Goal: Task Accomplishment & Management: Use online tool/utility

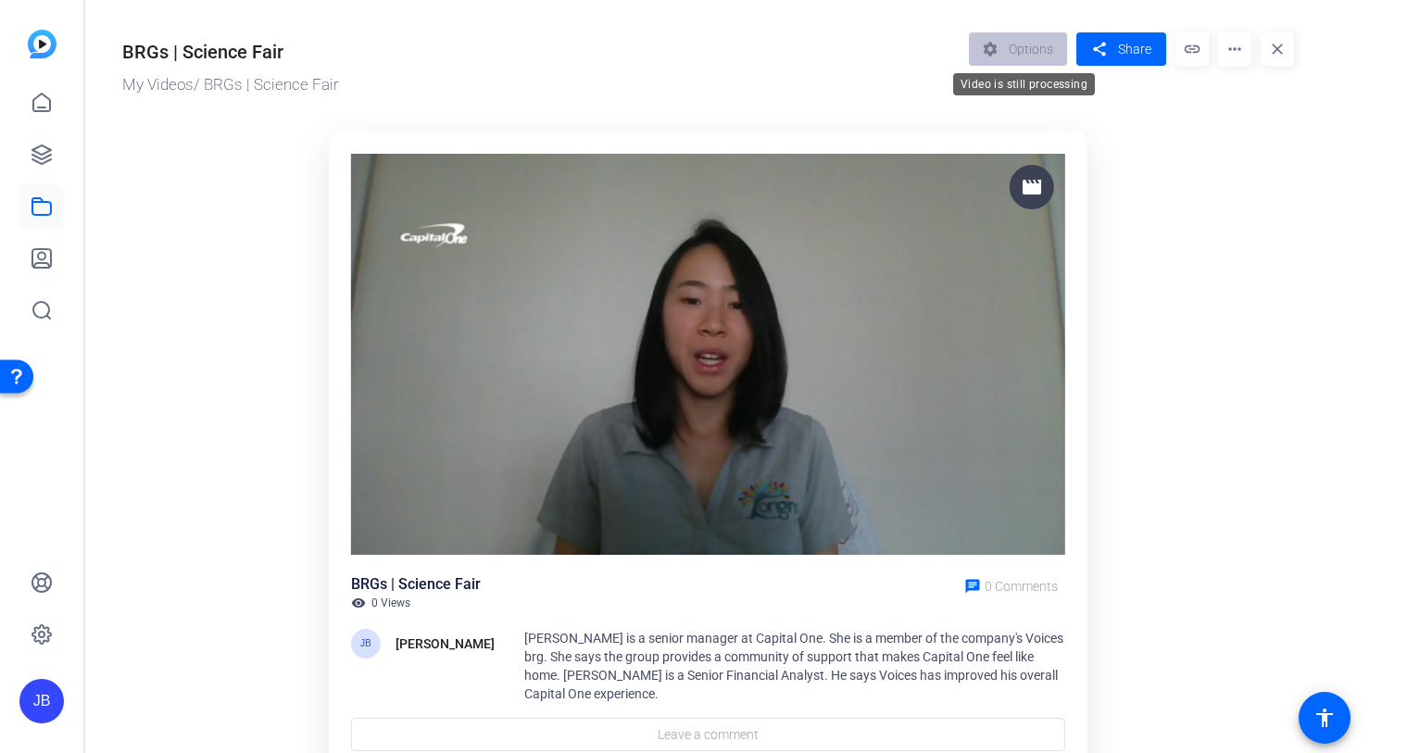
click at [1012, 58] on div "settings Options" at bounding box center [1023, 48] width 108 height 33
click at [1146, 49] on span "Share" at bounding box center [1134, 49] width 33 height 19
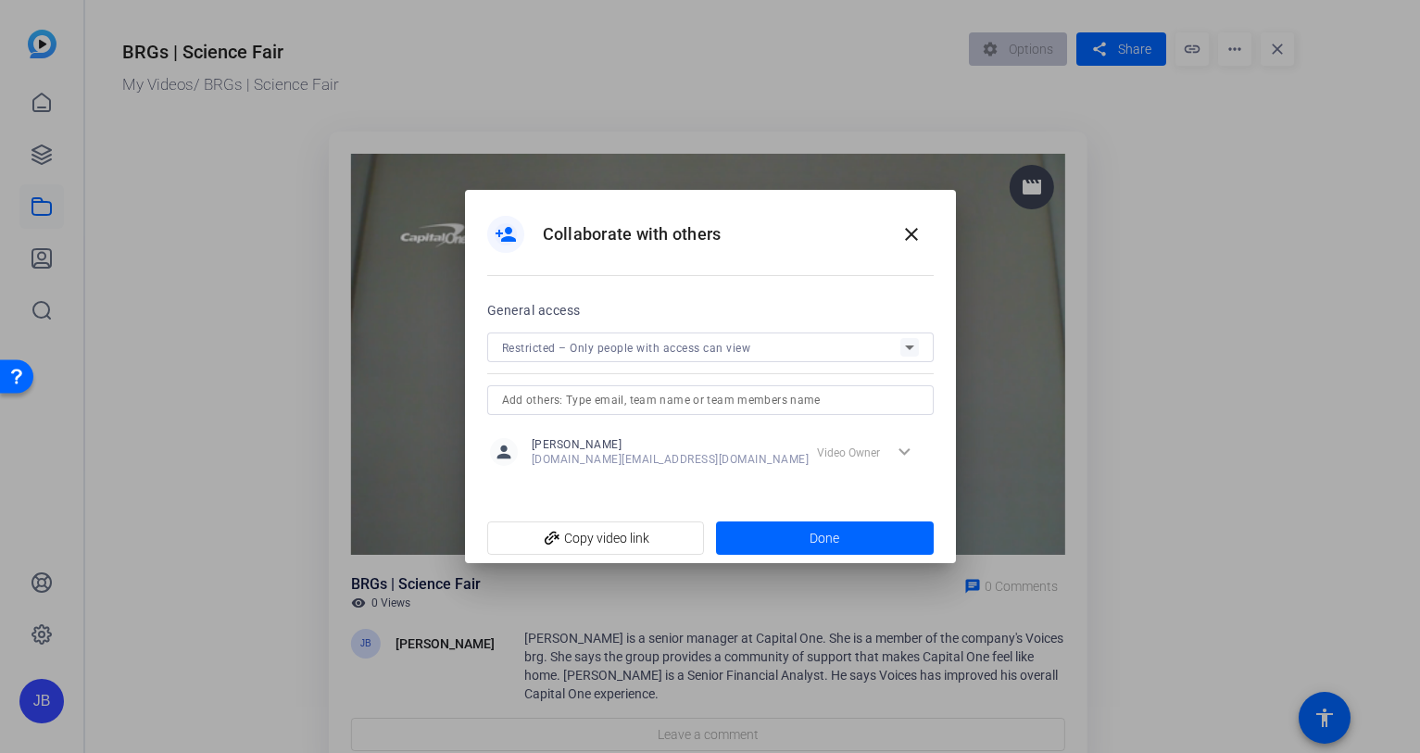
click at [899, 327] on div "General access Restricted – Only people with access can view" at bounding box center [710, 357] width 447 height 116
click at [899, 343] on icon at bounding box center [910, 347] width 22 height 22
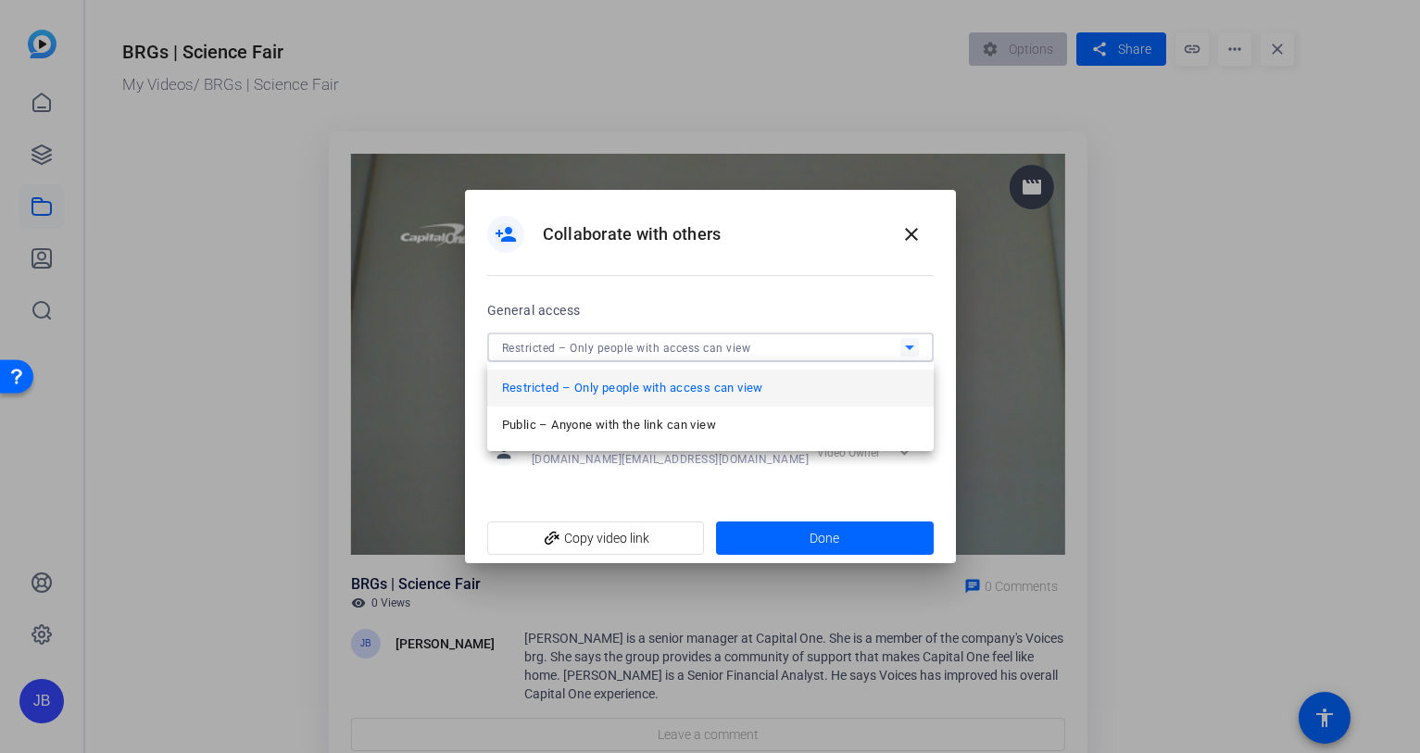
click at [870, 301] on div at bounding box center [710, 376] width 1420 height 753
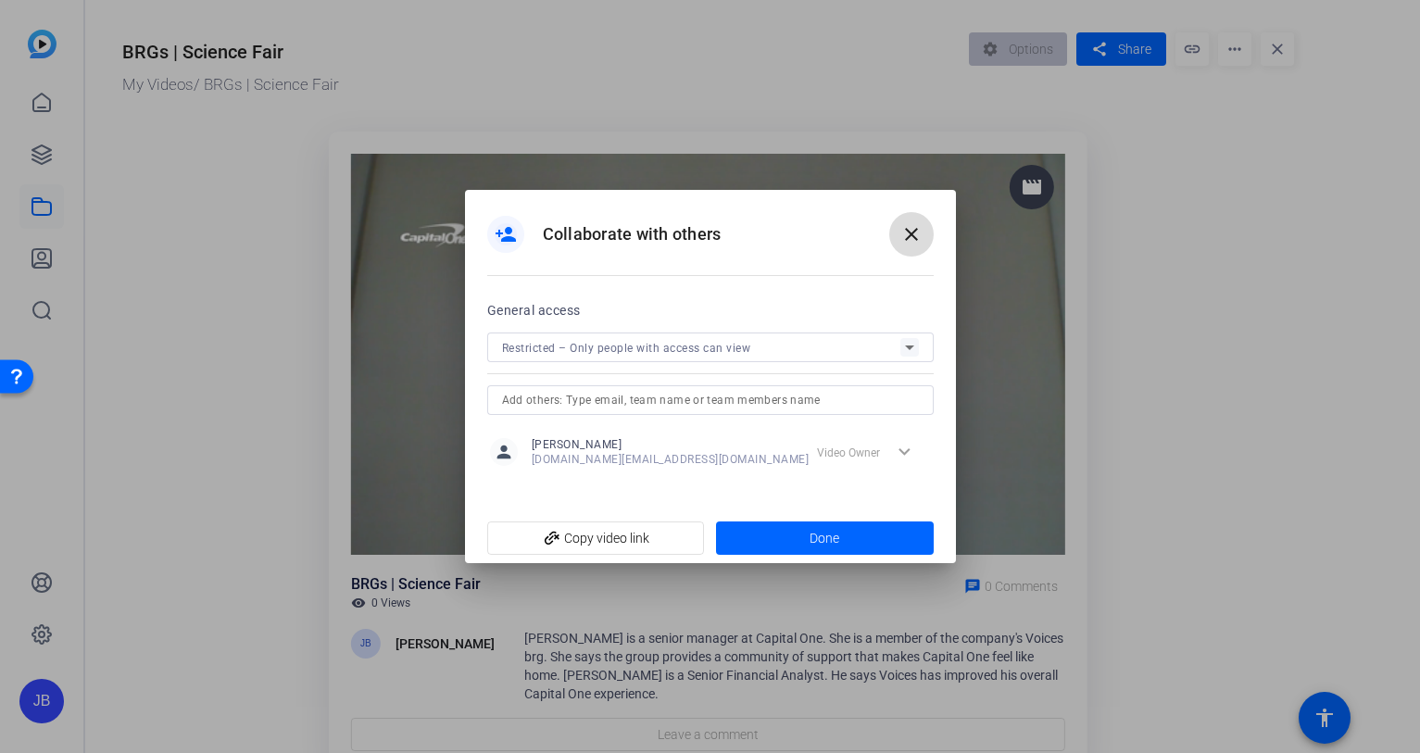
click at [915, 241] on mat-icon "close" at bounding box center [911, 234] width 22 height 22
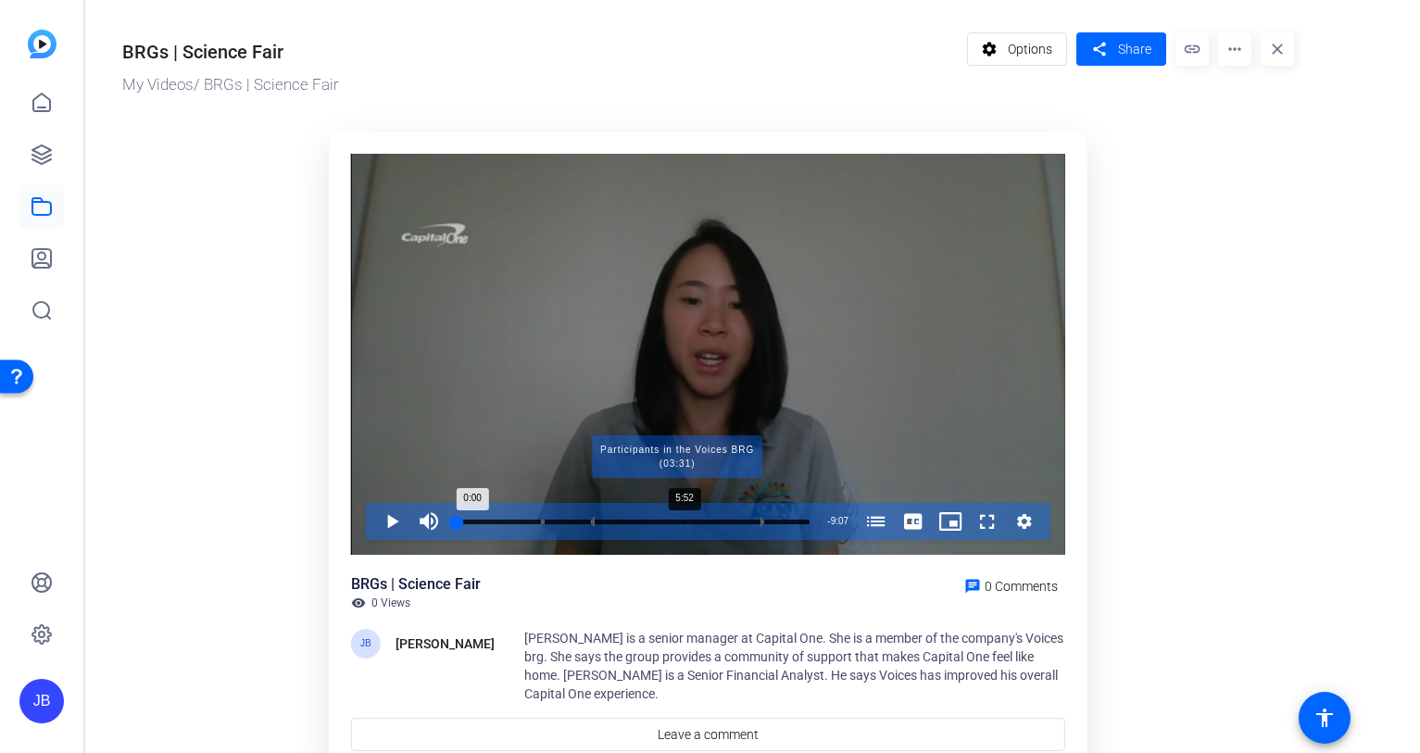
click at [683, 520] on div "Progress Bar" at bounding box center [677, 521] width 170 height 9
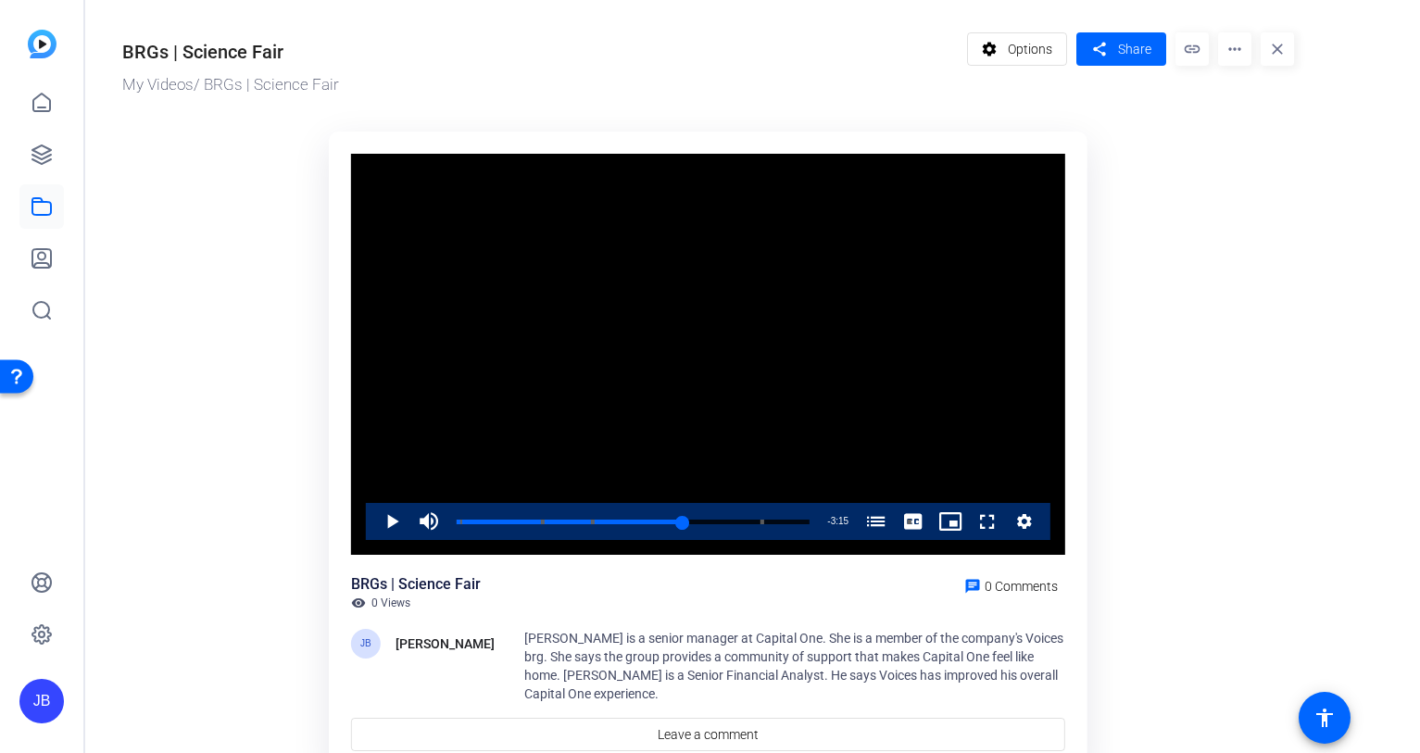
click at [1239, 58] on mat-icon "more_horiz" at bounding box center [1234, 48] width 33 height 33
click at [1251, 113] on span "Edit in Creator" at bounding box center [1271, 105] width 77 height 22
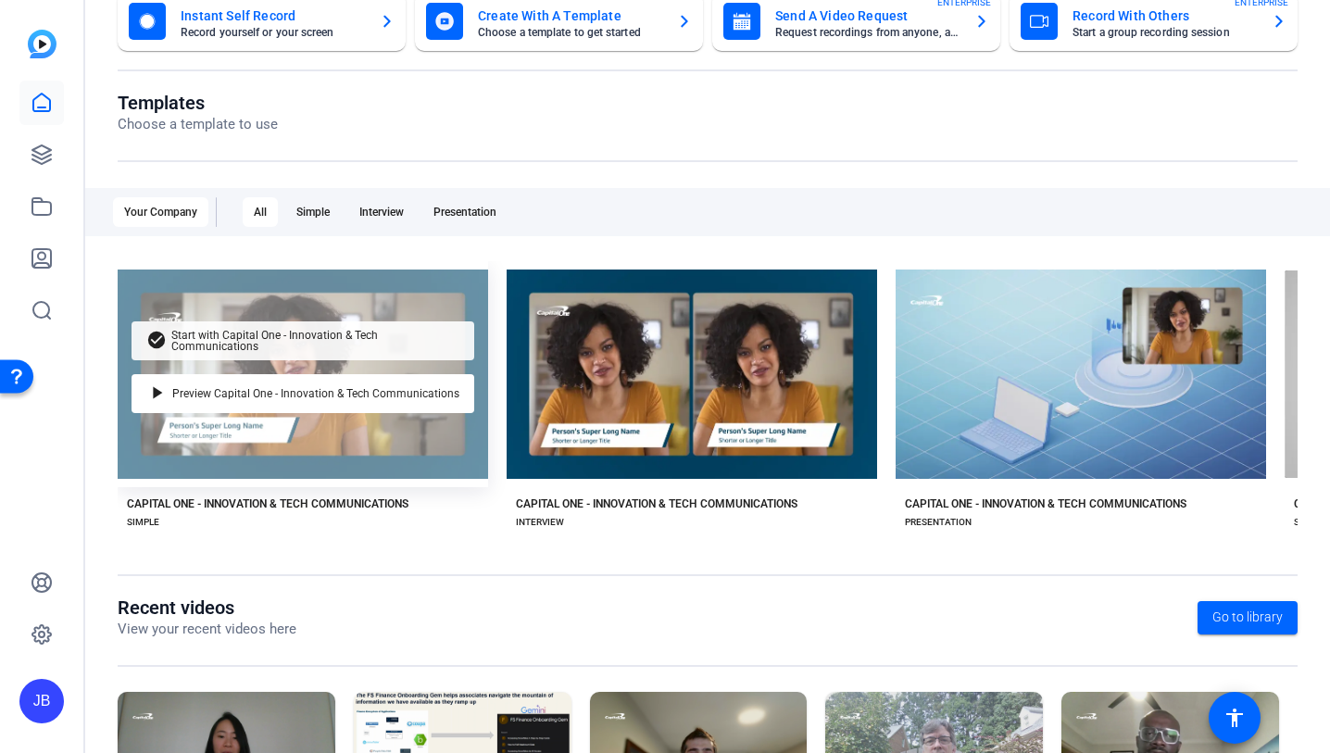
scroll to position [292, 0]
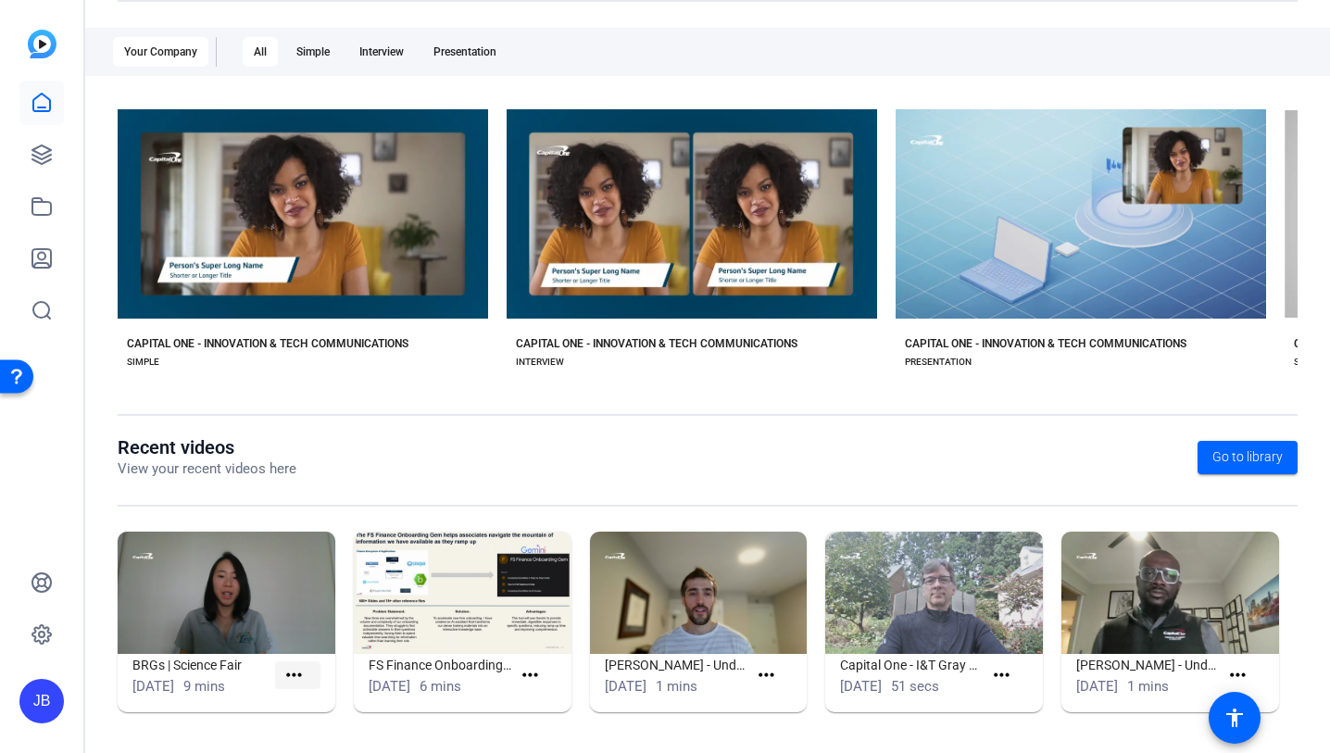
click at [296, 668] on mat-icon "more_horiz" at bounding box center [294, 675] width 23 height 23
click at [200, 671] on div at bounding box center [665, 376] width 1330 height 753
click at [200, 660] on h1 "BRGs | Science Fair" at bounding box center [203, 665] width 143 height 22
click at [272, 620] on img at bounding box center [227, 593] width 218 height 122
click at [204, 657] on h1 "BRGs | Science Fair" at bounding box center [203, 665] width 143 height 22
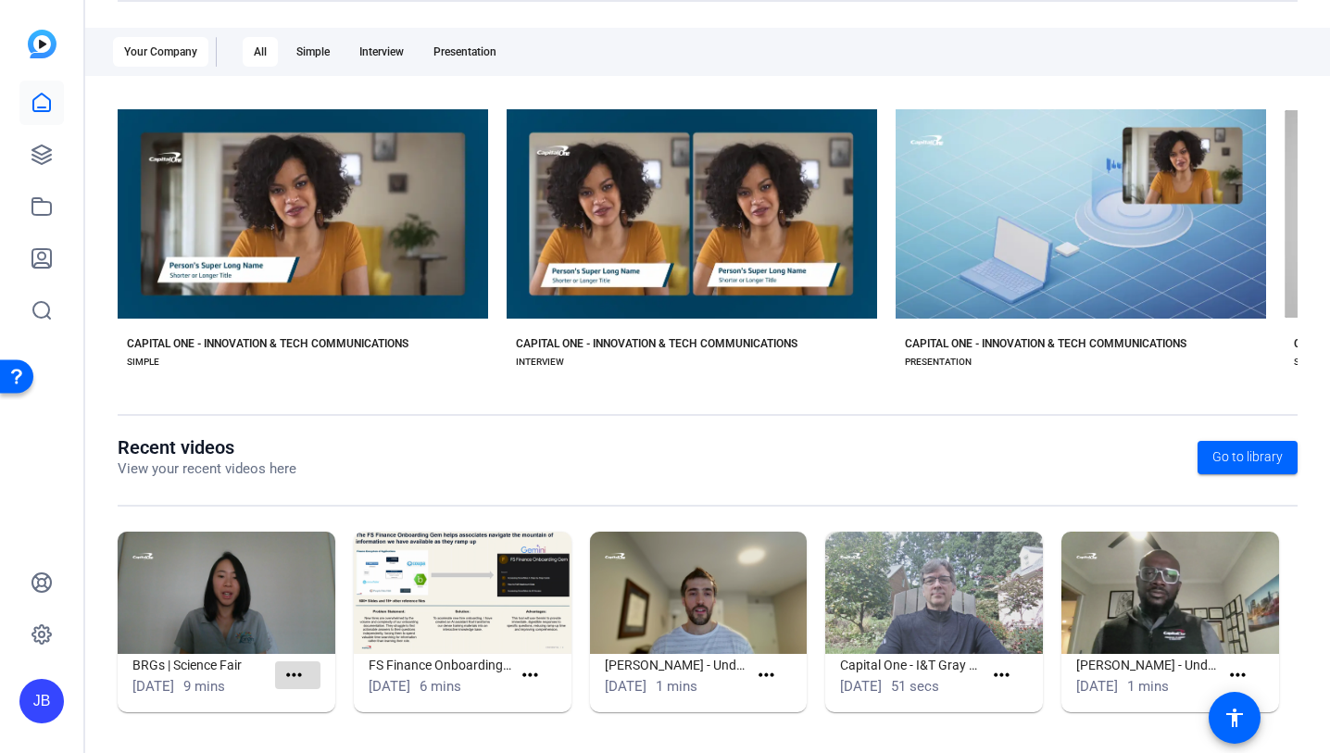
click at [298, 676] on mat-icon "more_horiz" at bounding box center [294, 675] width 23 height 23
click at [312, 695] on span "View" at bounding box center [334, 703] width 74 height 22
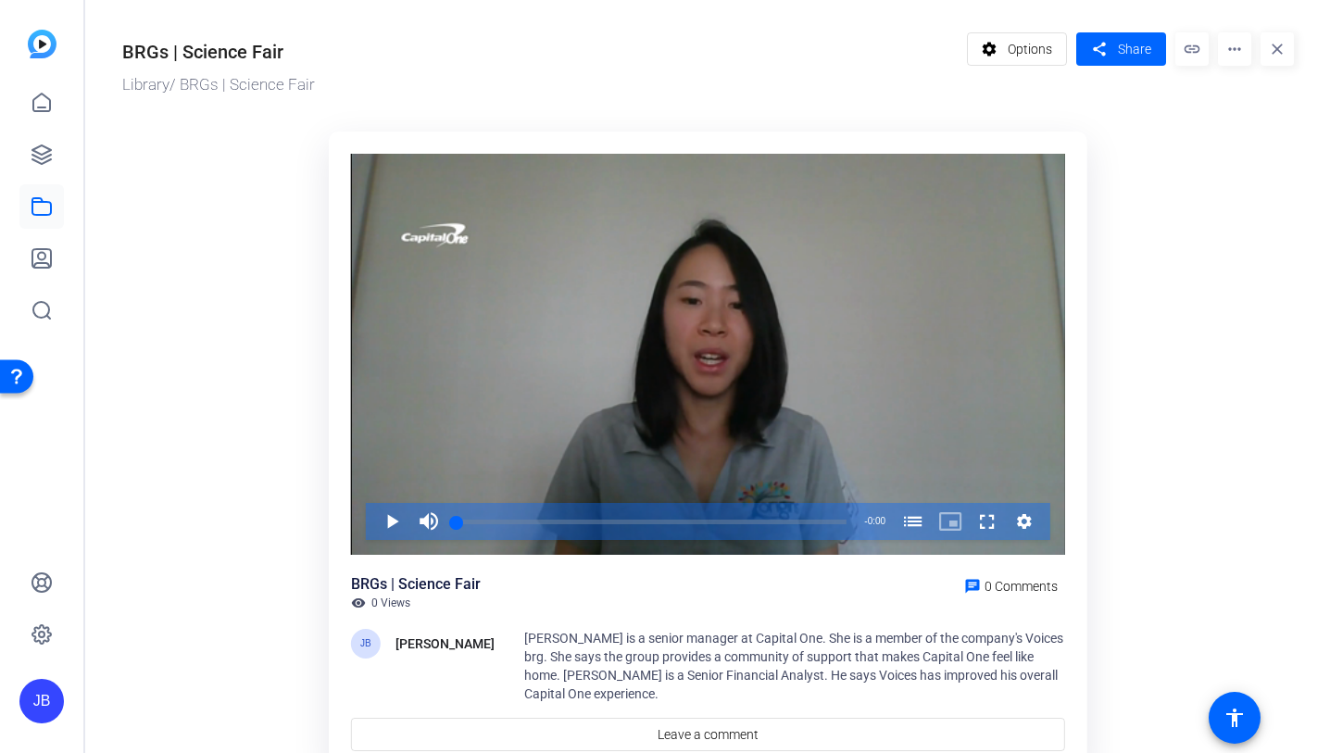
click at [1230, 59] on mat-icon "more_horiz" at bounding box center [1234, 48] width 33 height 33
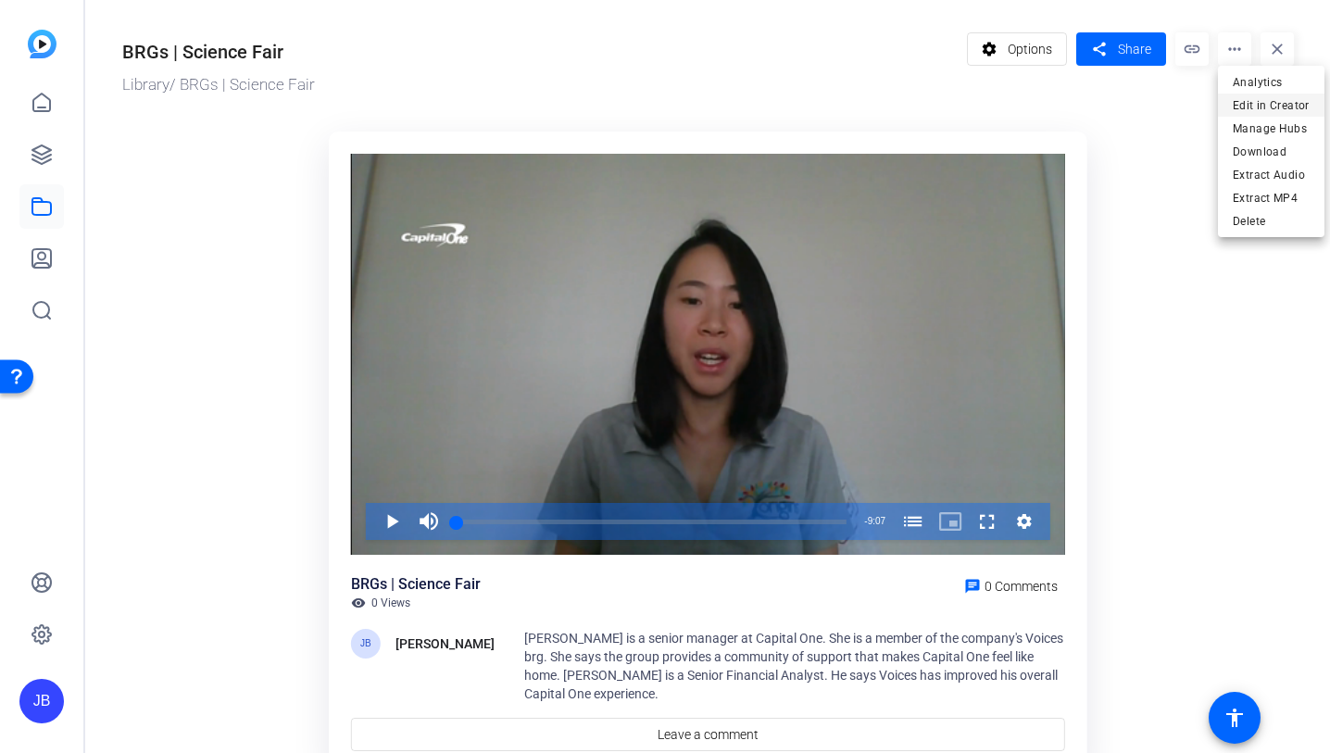
click at [1250, 107] on span "Edit in Creator" at bounding box center [1271, 105] width 77 height 22
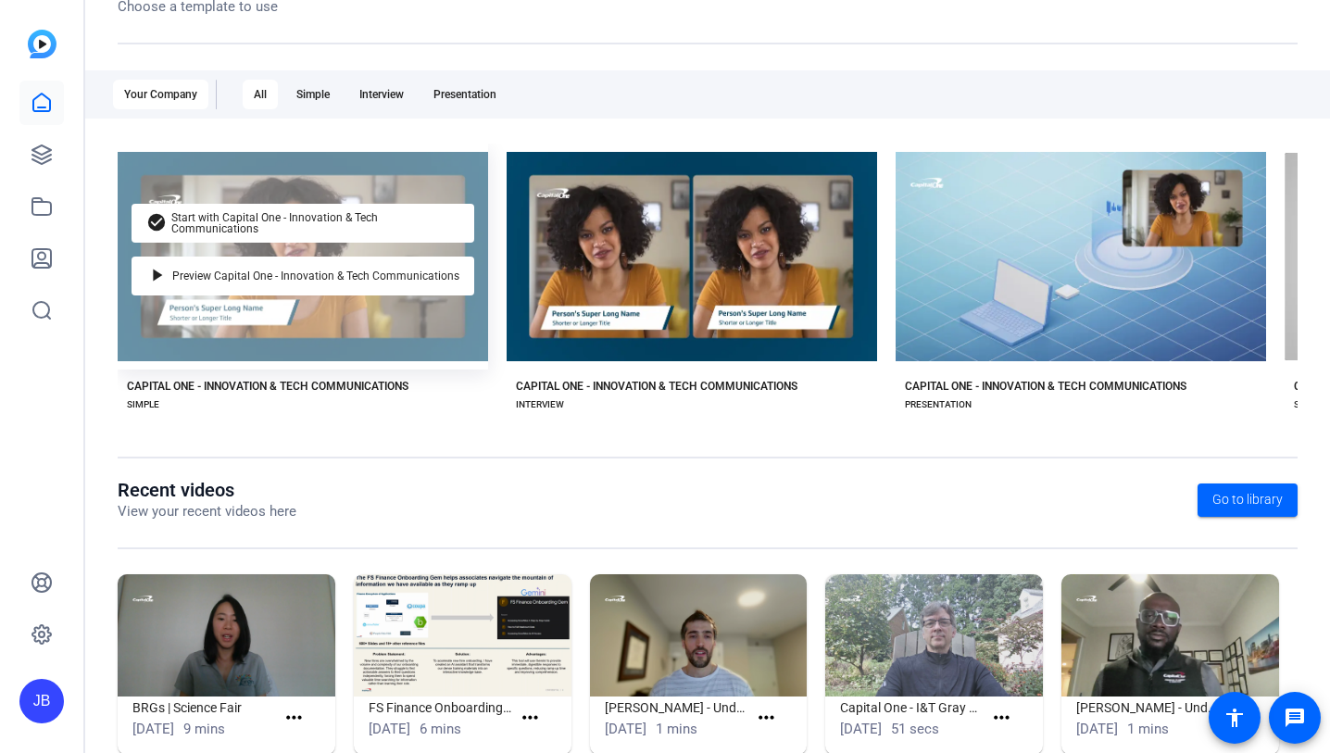
scroll to position [292, 0]
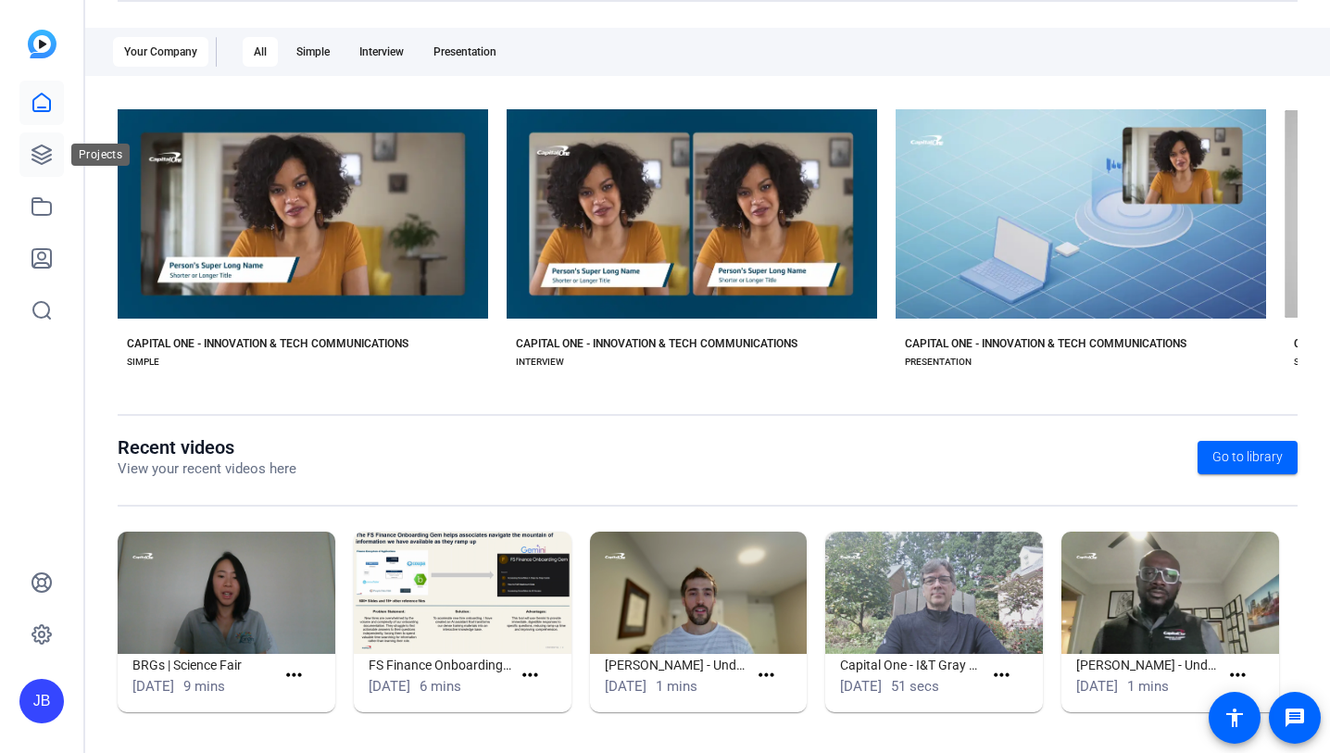
click at [53, 161] on link at bounding box center [41, 154] width 44 height 44
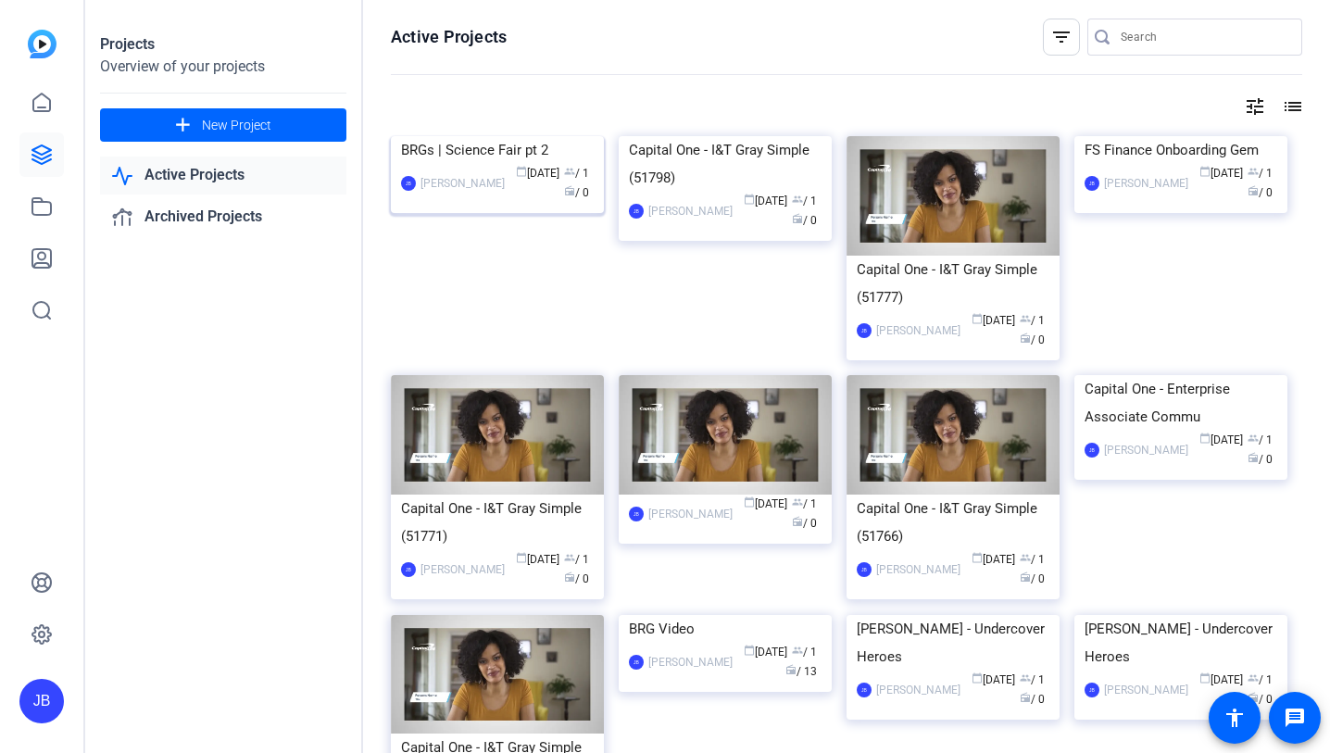
click at [496, 203] on div "[PERSON_NAME] [PERSON_NAME] calendar_today [DATE] group / 1 radio / 0" at bounding box center [497, 183] width 193 height 39
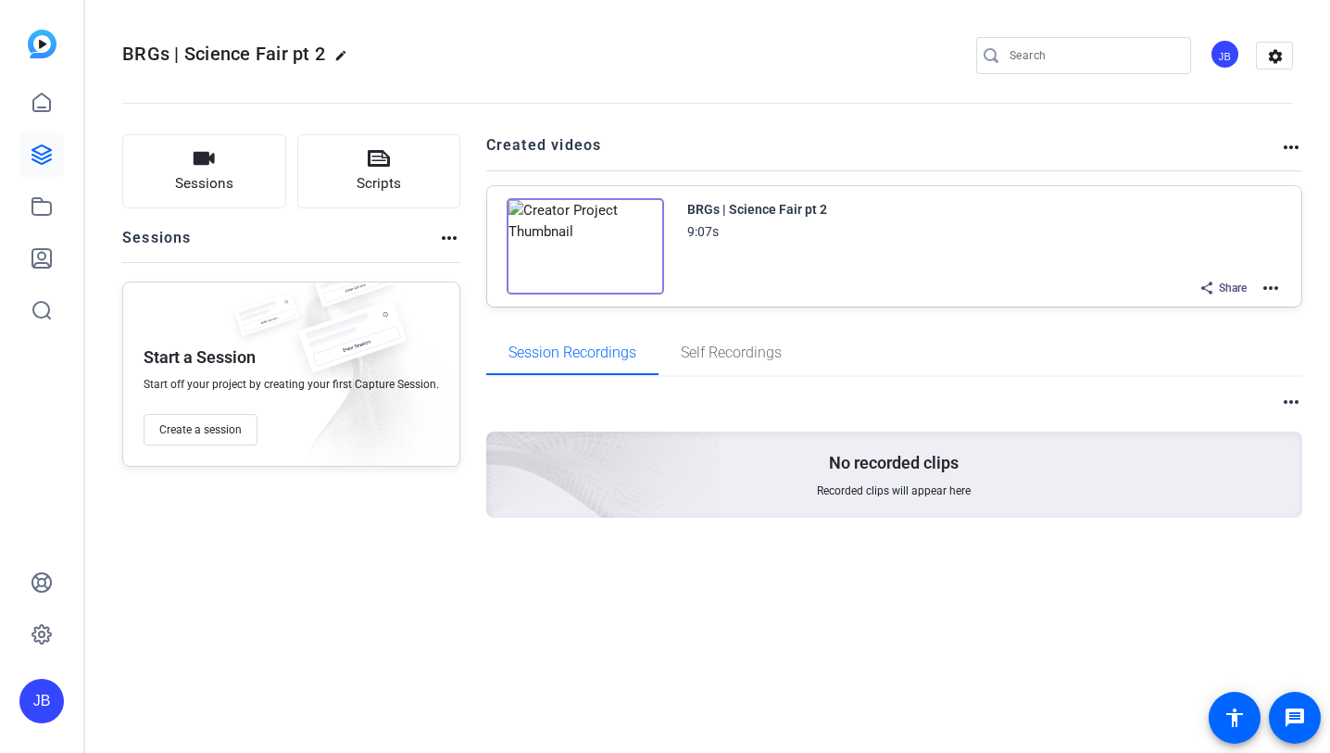
click at [1269, 295] on mat-icon "more_horiz" at bounding box center [1271, 288] width 22 height 22
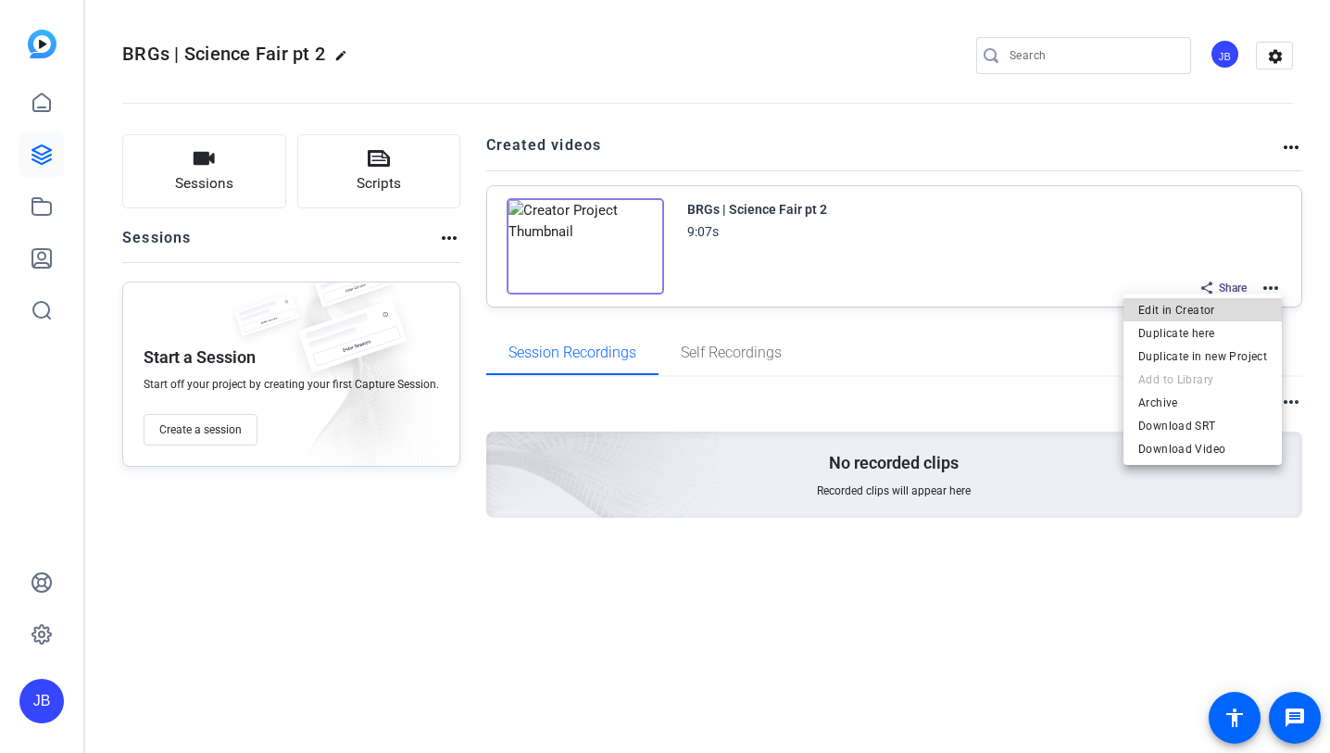
click at [1261, 310] on span "Edit in Creator" at bounding box center [1203, 310] width 129 height 22
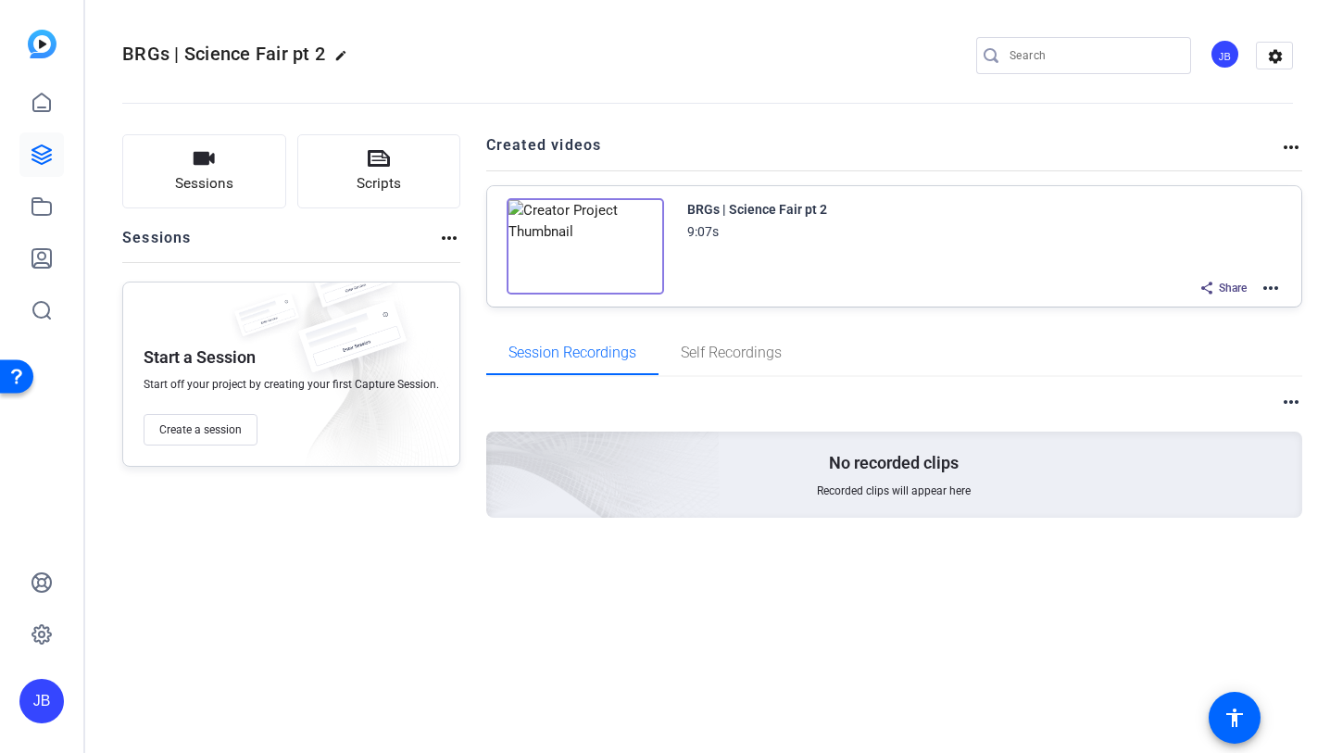
click at [1265, 283] on mat-icon "more_horiz" at bounding box center [1271, 288] width 22 height 22
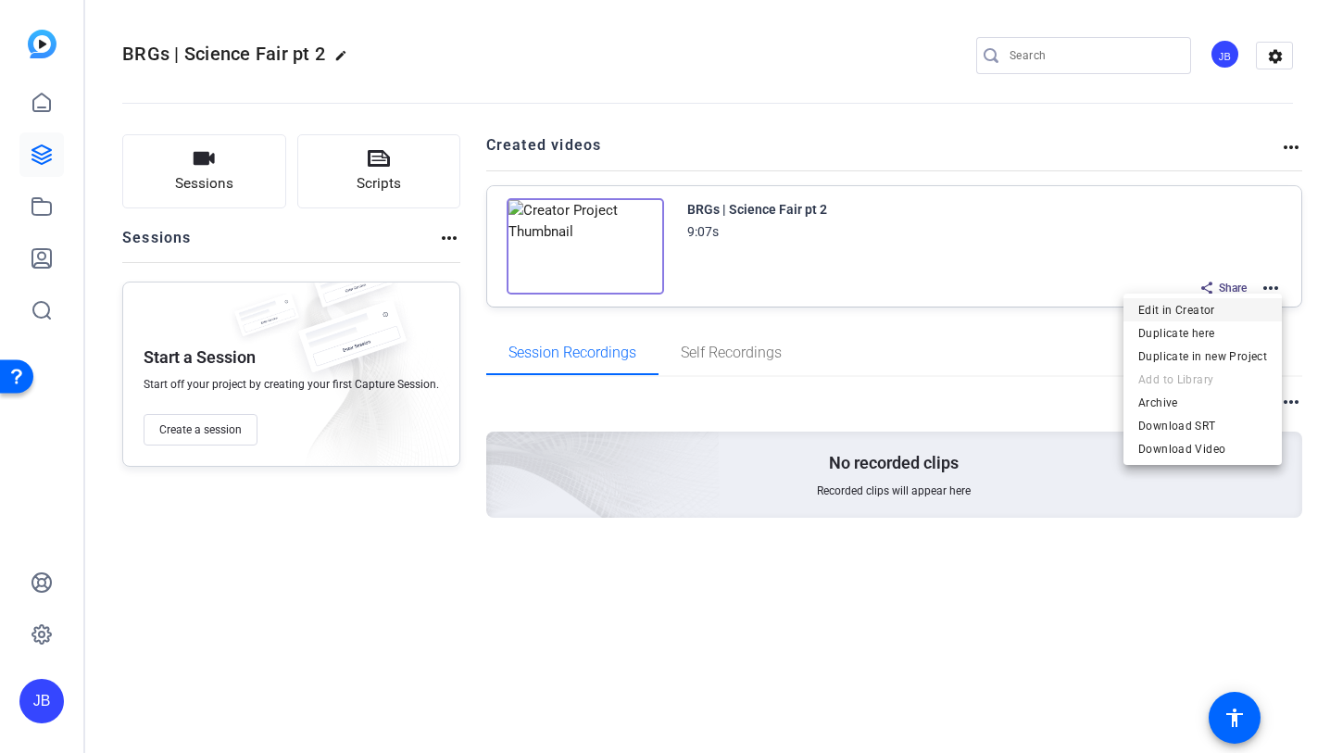
click at [1243, 302] on span "Edit in Creator" at bounding box center [1203, 310] width 129 height 22
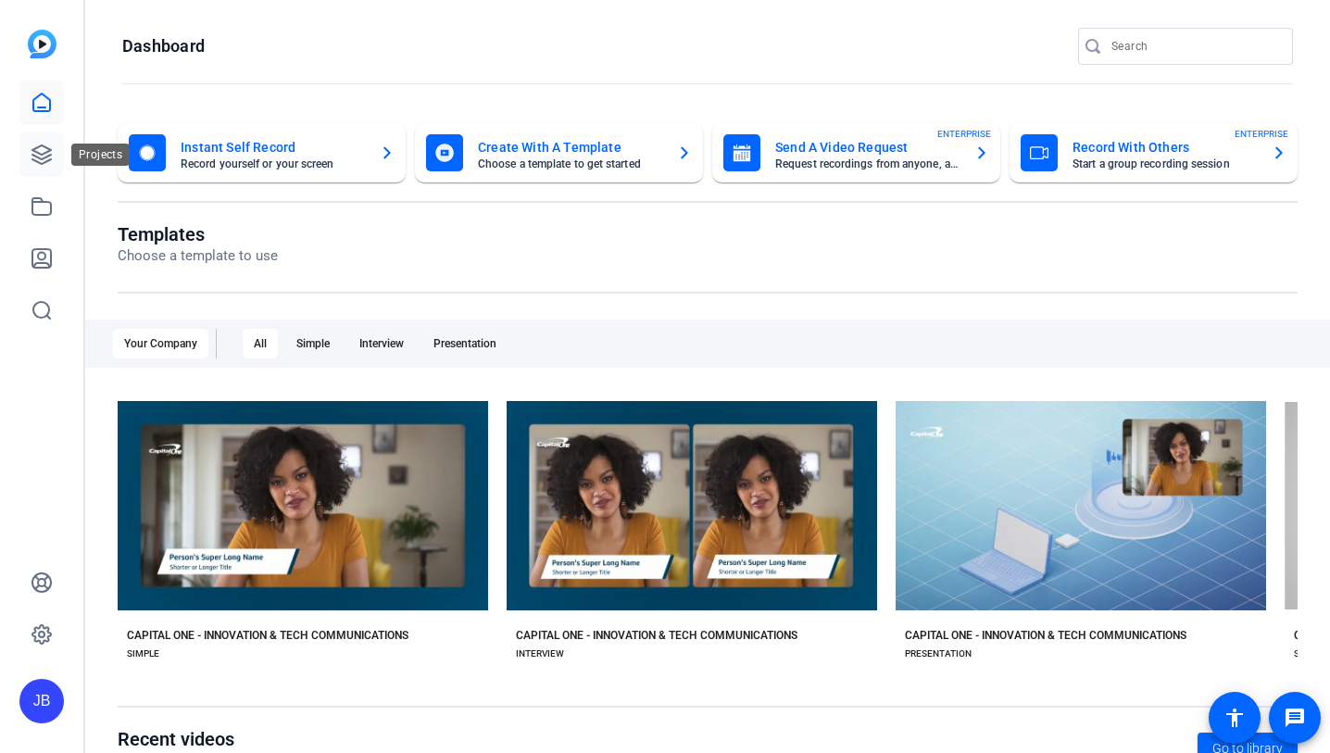
click at [50, 171] on link at bounding box center [41, 154] width 44 height 44
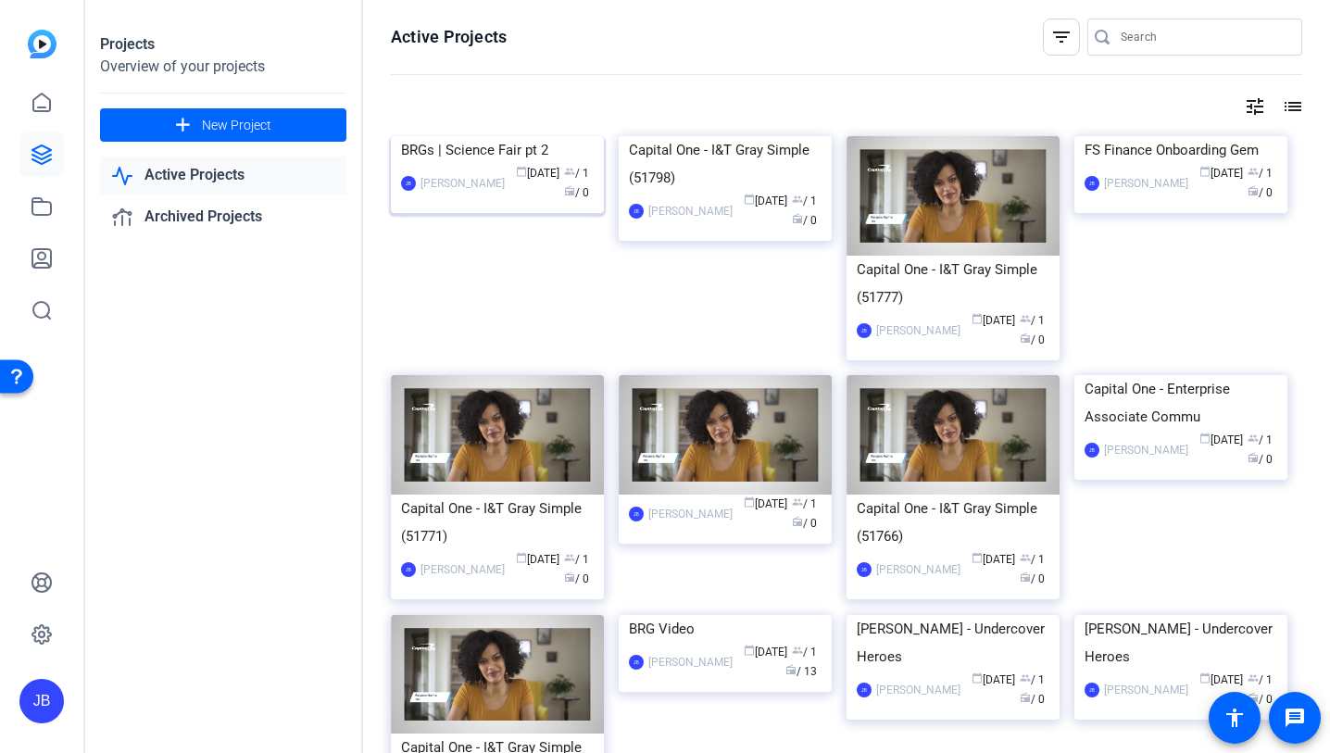
click at [504, 203] on div "[PERSON_NAME] [PERSON_NAME] calendar_today [DATE] group / 1 radio / 0" at bounding box center [497, 183] width 193 height 39
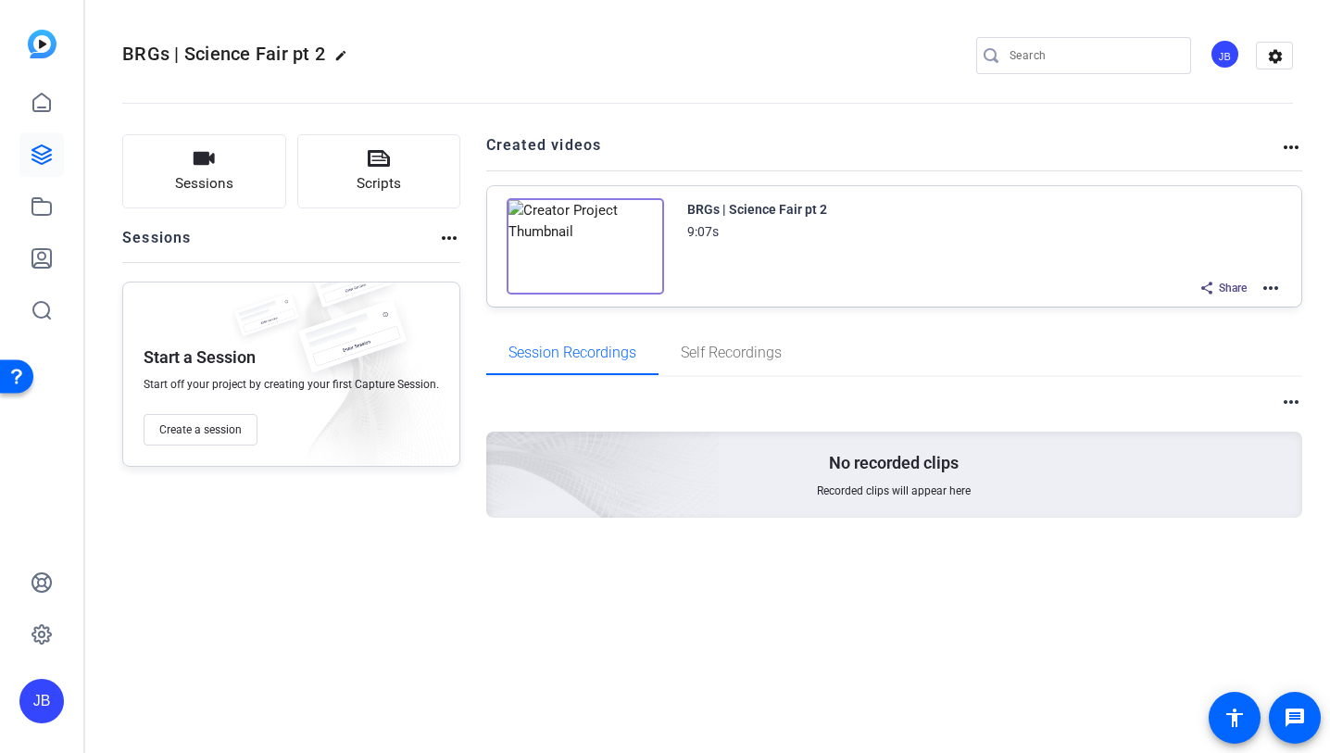
click at [1273, 334] on div "Session Recordings Self Recordings" at bounding box center [894, 353] width 817 height 44
click at [1269, 296] on mat-icon "more_horiz" at bounding box center [1271, 288] width 22 height 22
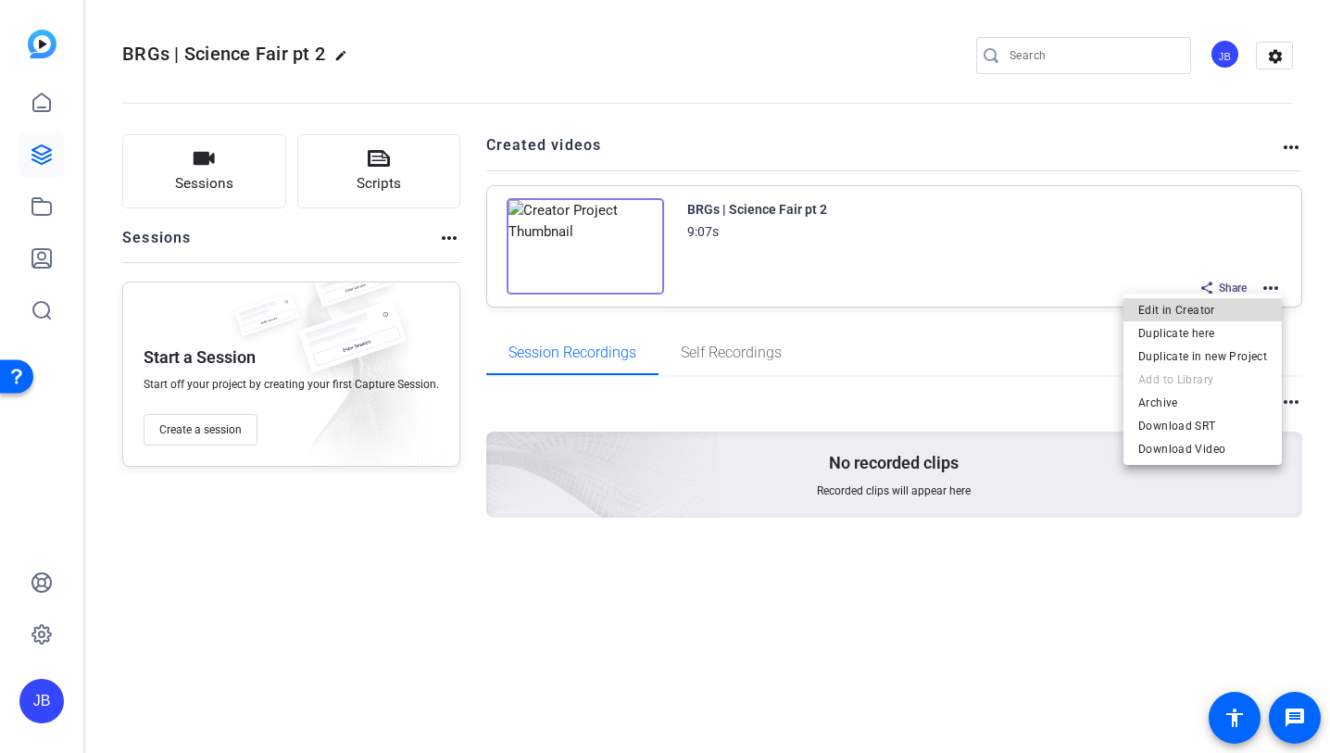
click at [1227, 306] on span "Edit in Creator" at bounding box center [1203, 310] width 129 height 22
